Goal: Task Accomplishment & Management: Use online tool/utility

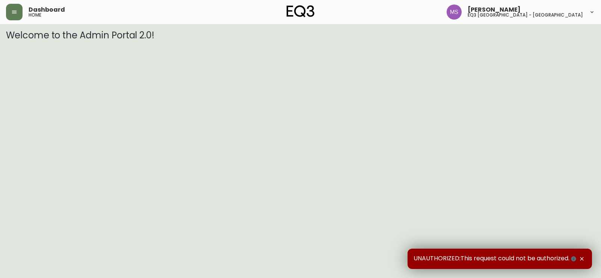
click at [583, 255] on button "button" at bounding box center [582, 258] width 8 height 8
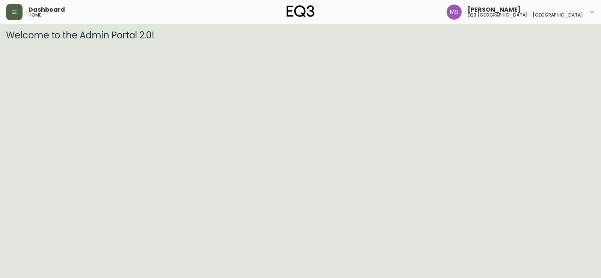
click at [18, 12] on button "button" at bounding box center [14, 12] width 17 height 17
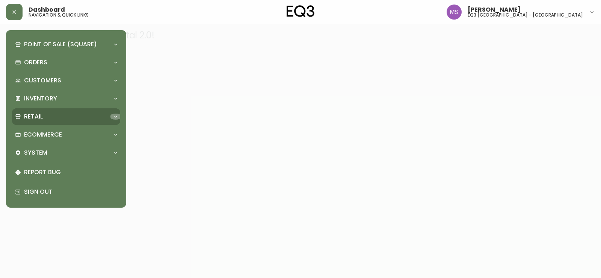
click at [114, 114] on icon at bounding box center [116, 116] width 6 height 6
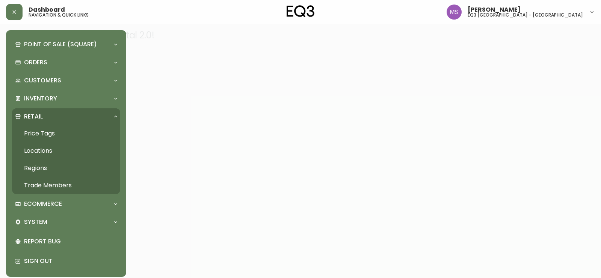
click at [37, 131] on link "Price Tags" at bounding box center [66, 133] width 108 height 17
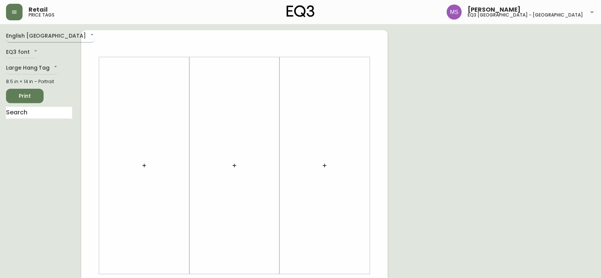
click at [44, 35] on body "Retail price tags [PERSON_NAME] eq3 [GEOGRAPHIC_DATA] - st laurent English [GEO…" at bounding box center [300, 267] width 601 height 535
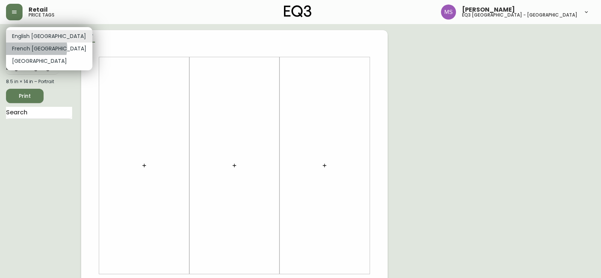
click at [36, 48] on li "French [GEOGRAPHIC_DATA]" at bounding box center [49, 48] width 86 height 12
type input "fr_CA"
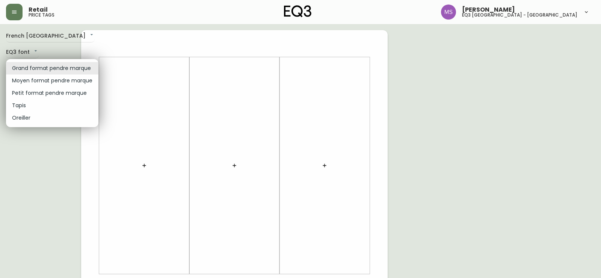
click at [50, 65] on body "Retail price tags [PERSON_NAME] eq3 [GEOGRAPHIC_DATA] - [GEOGRAPHIC_DATA] fr_CA…" at bounding box center [300, 267] width 601 height 535
click at [32, 109] on li "Tapis" at bounding box center [52, 105] width 92 height 12
type input "rugs"
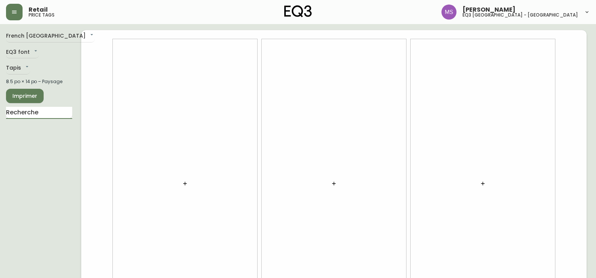
click at [36, 110] on input "text" at bounding box center [39, 113] width 66 height 12
type input "TRACE"
click at [27, 135] on li "Tapis Trace" at bounding box center [39, 132] width 66 height 13
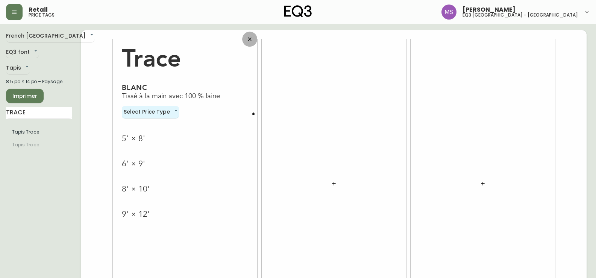
click at [248, 37] on icon "button" at bounding box center [250, 39] width 6 height 6
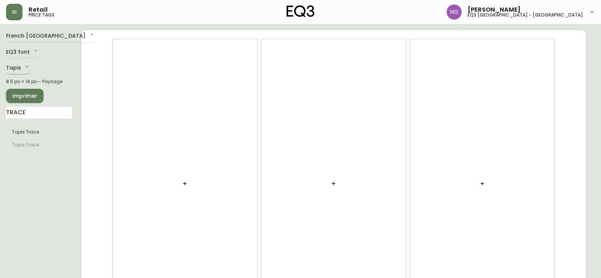
click at [27, 66] on body "Retail price tags [PERSON_NAME] eq3 [GEOGRAPHIC_DATA] - [GEOGRAPHIC_DATA] fr_CA…" at bounding box center [300, 168] width 601 height 337
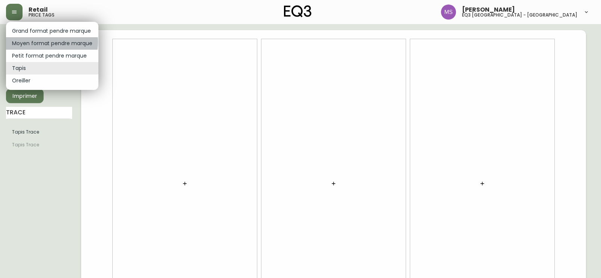
click at [33, 42] on li "Moyen format pendre marque" at bounding box center [52, 43] width 92 height 12
type input "medium"
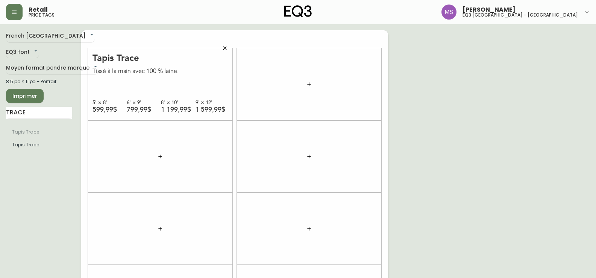
click at [24, 96] on span "Imprimer" at bounding box center [25, 95] width 26 height 9
click at [226, 50] on icon "button" at bounding box center [225, 48] width 6 height 6
